Goal: Task Accomplishment & Management: Use online tool/utility

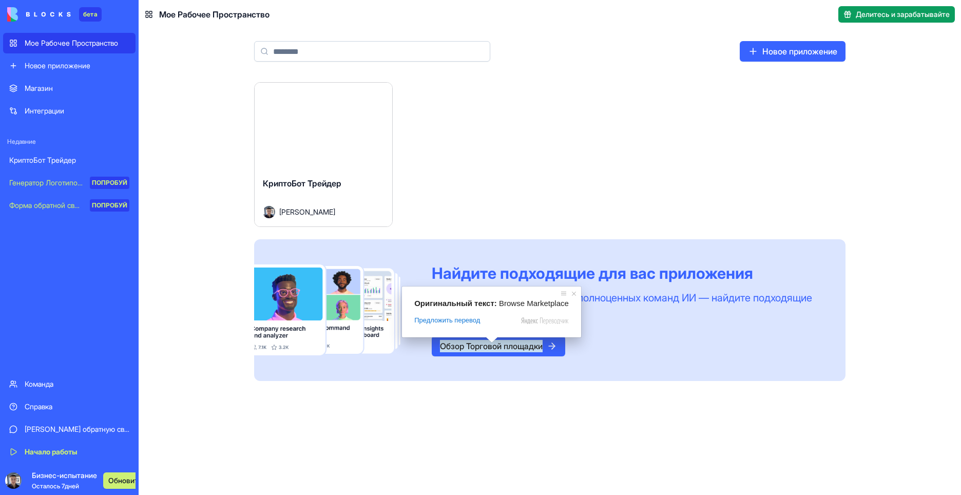
click at [491, 346] on ya-tr-span "Обзор Торговой площадки" at bounding box center [491, 346] width 103 height 12
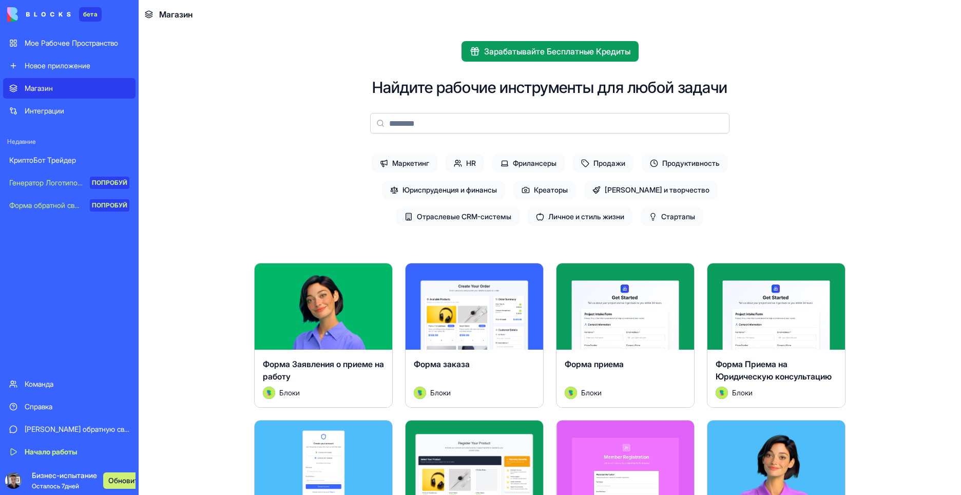
click at [45, 10] on img at bounding box center [39, 14] width 64 height 14
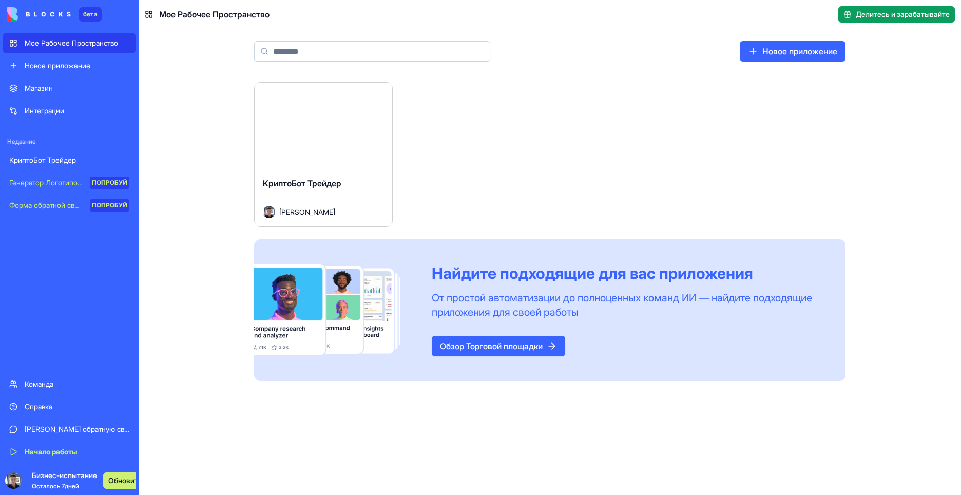
click at [500, 348] on ya-tr-span "Обзор Торговой площадки" at bounding box center [491, 346] width 103 height 12
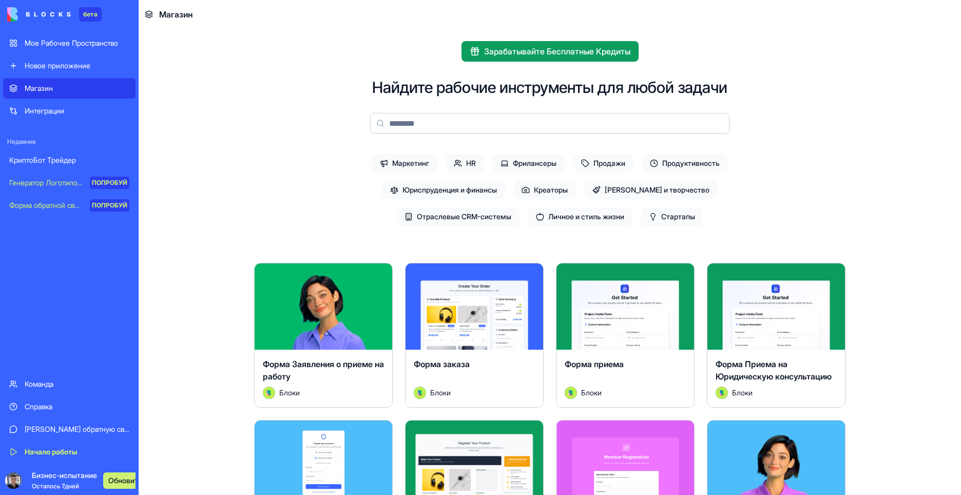
click at [90, 17] on ya-tr-span "бета" at bounding box center [90, 14] width 14 height 8
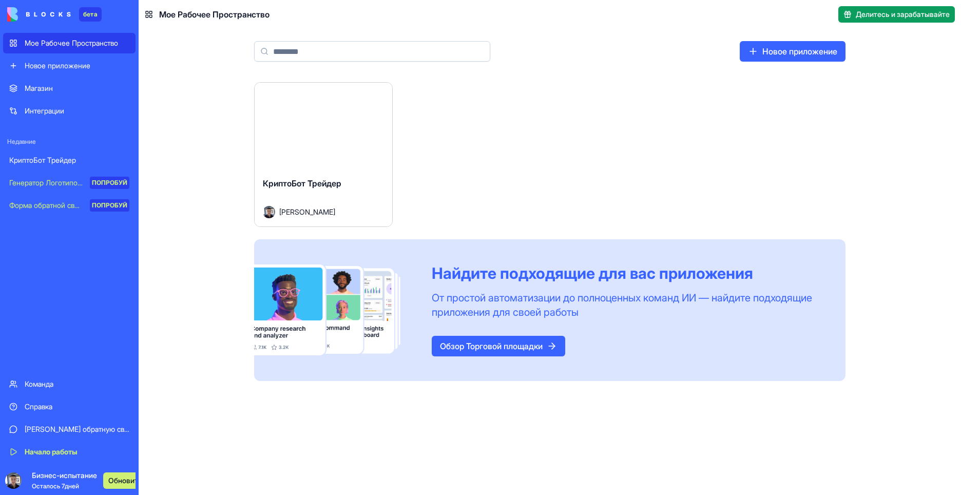
click at [53, 399] on link "Справка" at bounding box center [69, 406] width 132 height 21
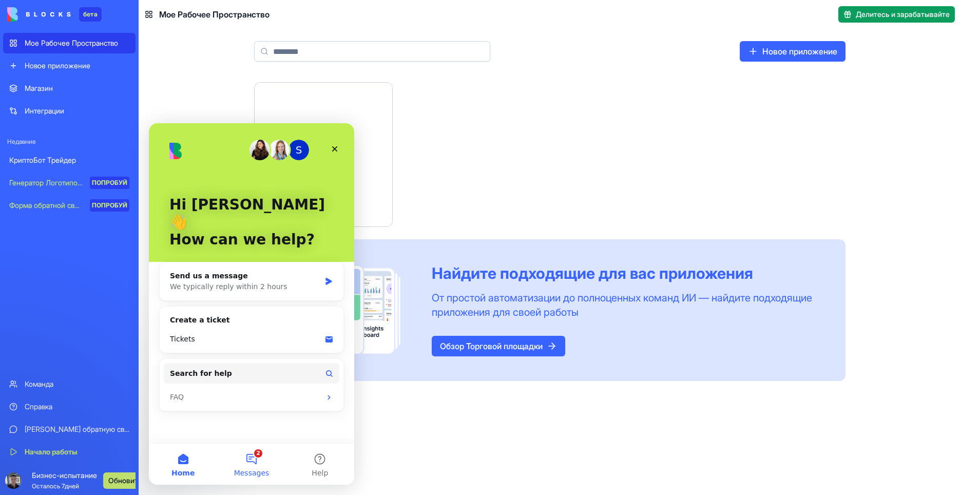
click at [250, 449] on button "2 Messages" at bounding box center [251, 463] width 68 height 41
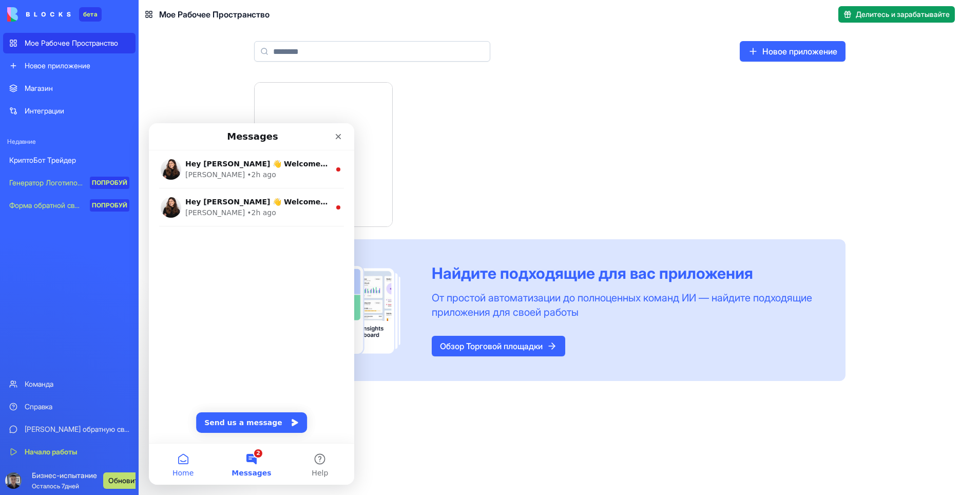
click at [186, 462] on button "Home" at bounding box center [183, 463] width 68 height 41
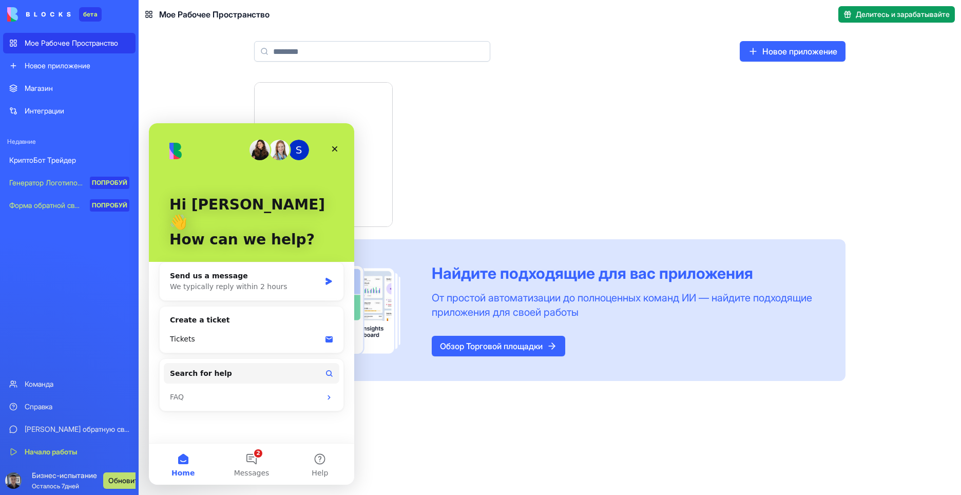
click at [276, 92] on div "Запуск" at bounding box center [324, 126] width 138 height 86
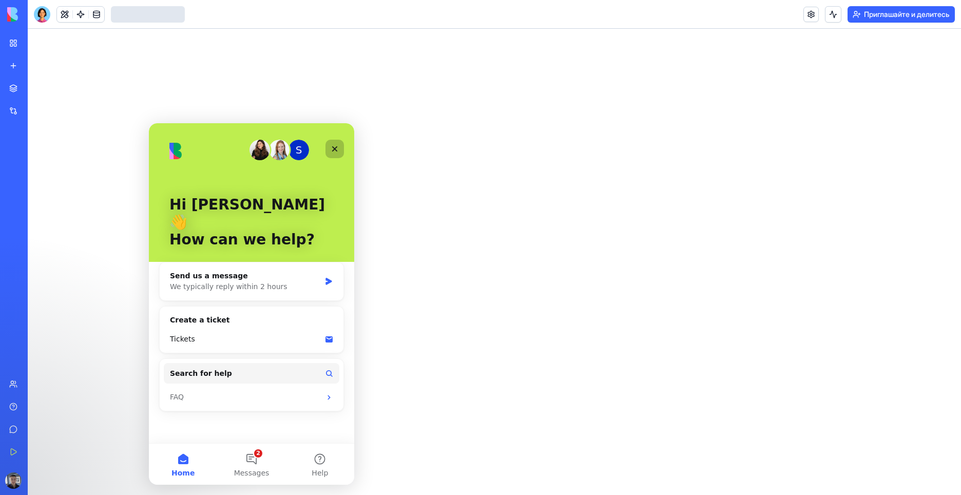
click at [331, 147] on icon "Close" at bounding box center [335, 149] width 8 height 8
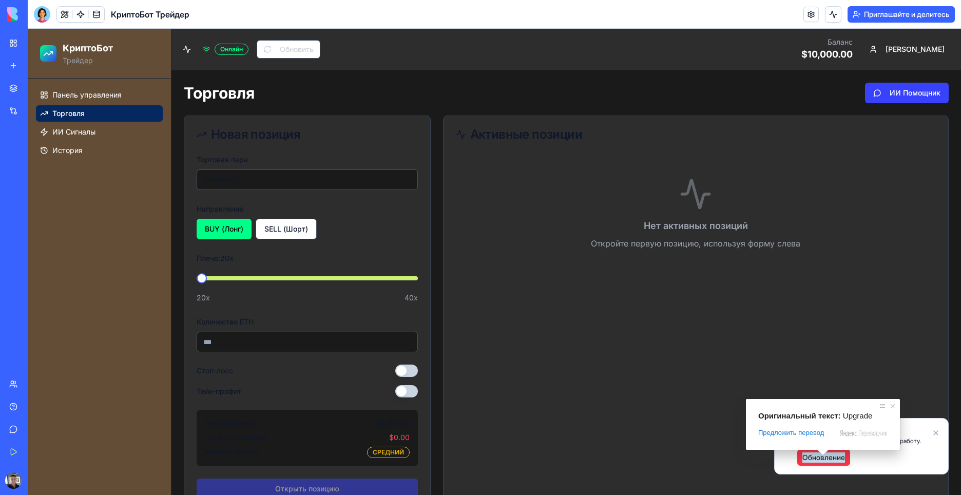
click at [823, 455] on span at bounding box center [822, 452] width 13 height 6
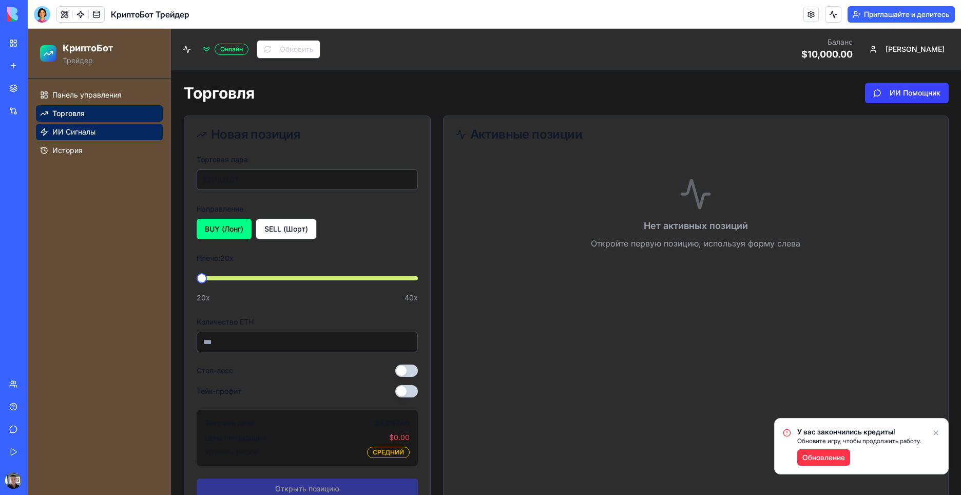
click at [91, 127] on span "ИИ Сигналы" at bounding box center [73, 132] width 43 height 10
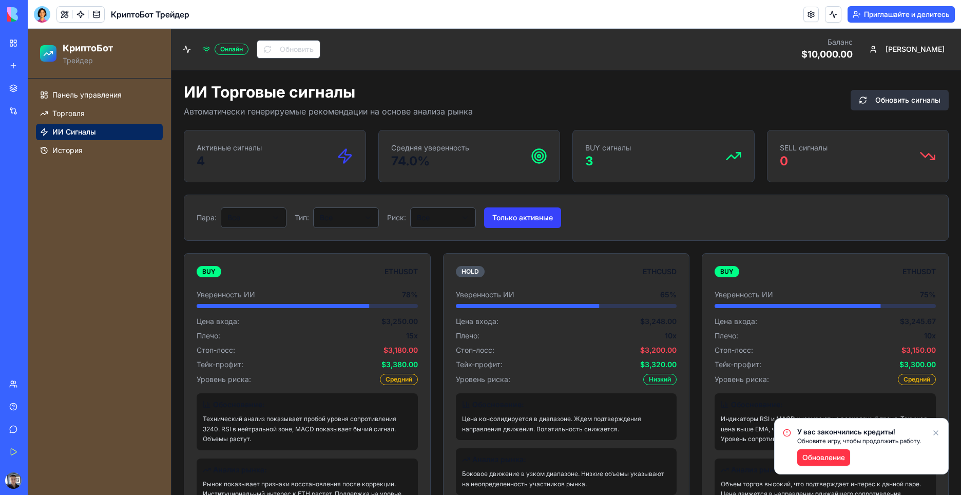
click at [923, 105] on button "Обновить сигналы" at bounding box center [900, 100] width 98 height 21
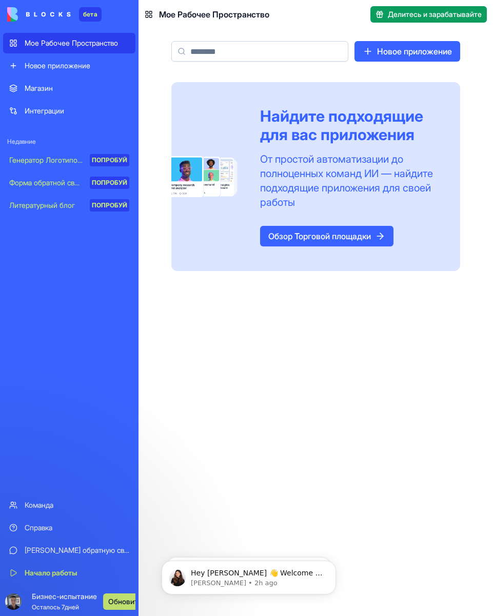
click at [46, 12] on img at bounding box center [39, 14] width 64 height 14
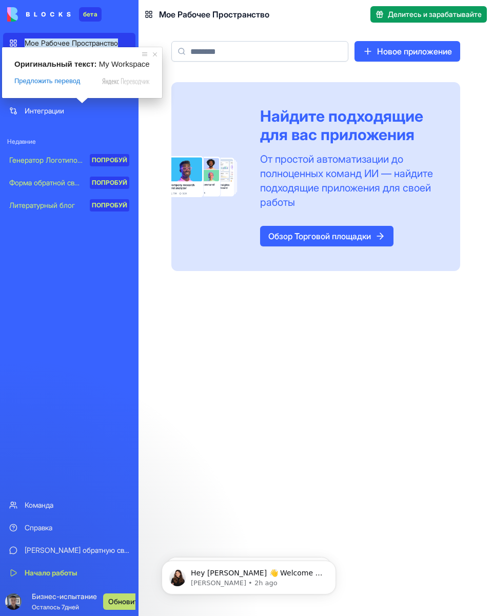
click at [39, 40] on ya-tr-span "Мое Рабочее Пространство" at bounding box center [71, 42] width 93 height 9
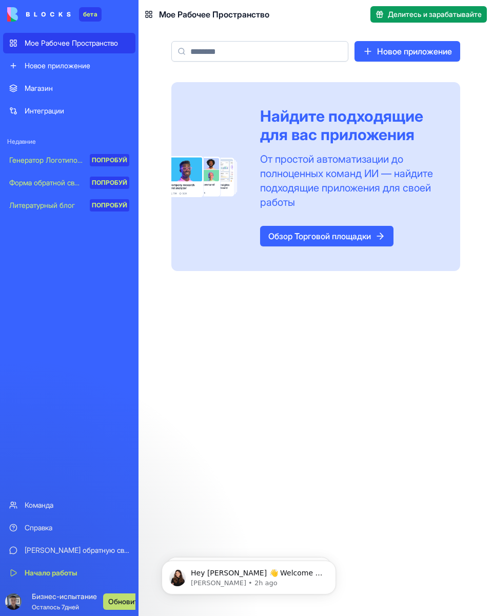
click at [47, 67] on ya-tr-span "Новое приложение" at bounding box center [58, 65] width 66 height 9
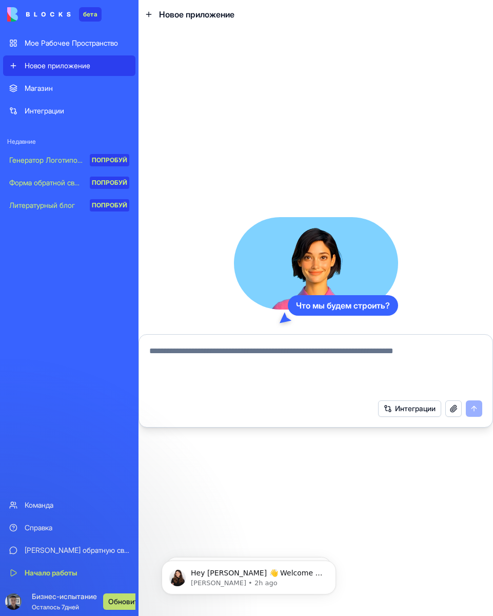
click at [192, 352] on textarea at bounding box center [315, 369] width 333 height 49
click at [205, 349] on textarea at bounding box center [315, 369] width 333 height 49
type textarea "*"
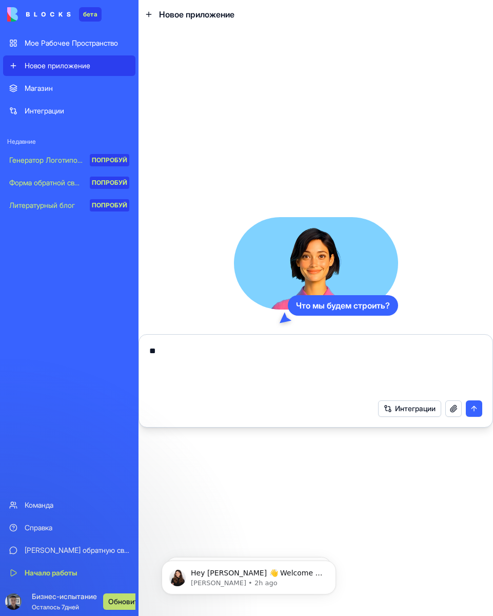
type textarea "*"
type textarea "**********"
